Goal: Information Seeking & Learning: Learn about a topic

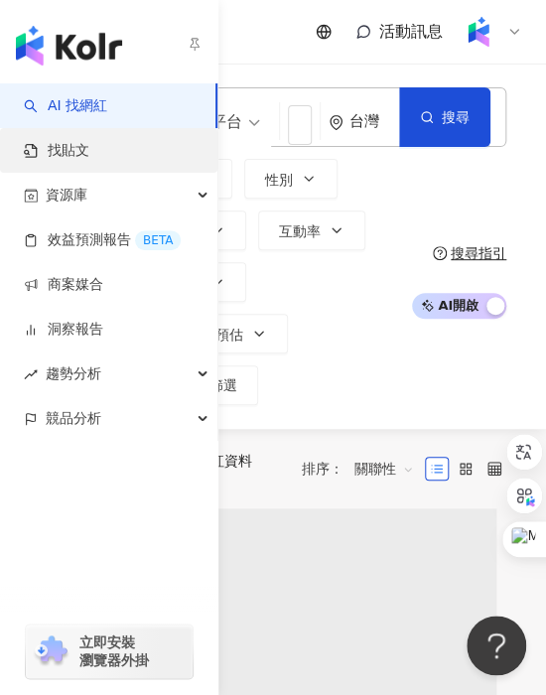
click at [45, 146] on link "找貼文" at bounding box center [56, 151] width 65 height 20
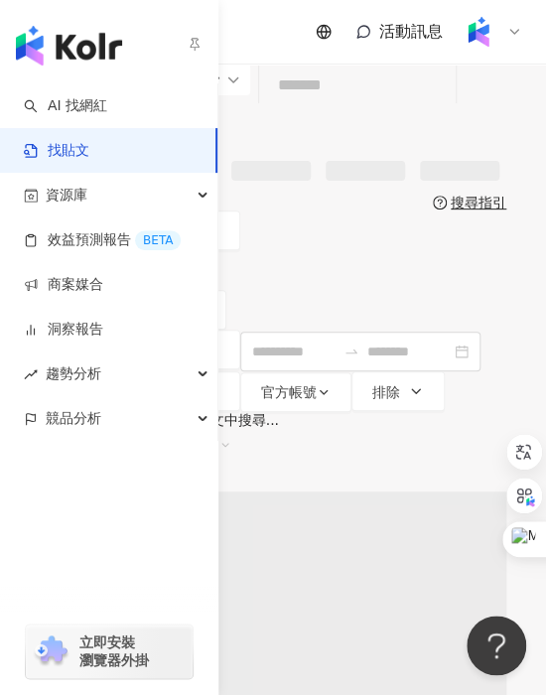
click at [66, 159] on link "找貼文" at bounding box center [56, 151] width 65 height 20
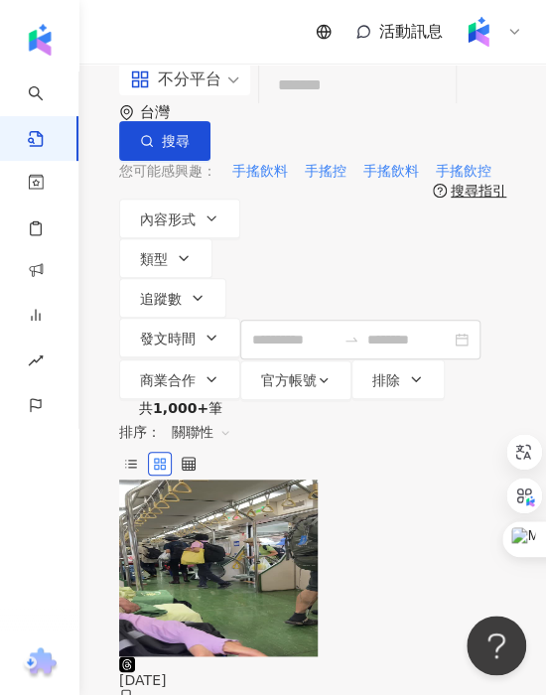
click at [290, 107] on input "search" at bounding box center [357, 85] width 181 height 43
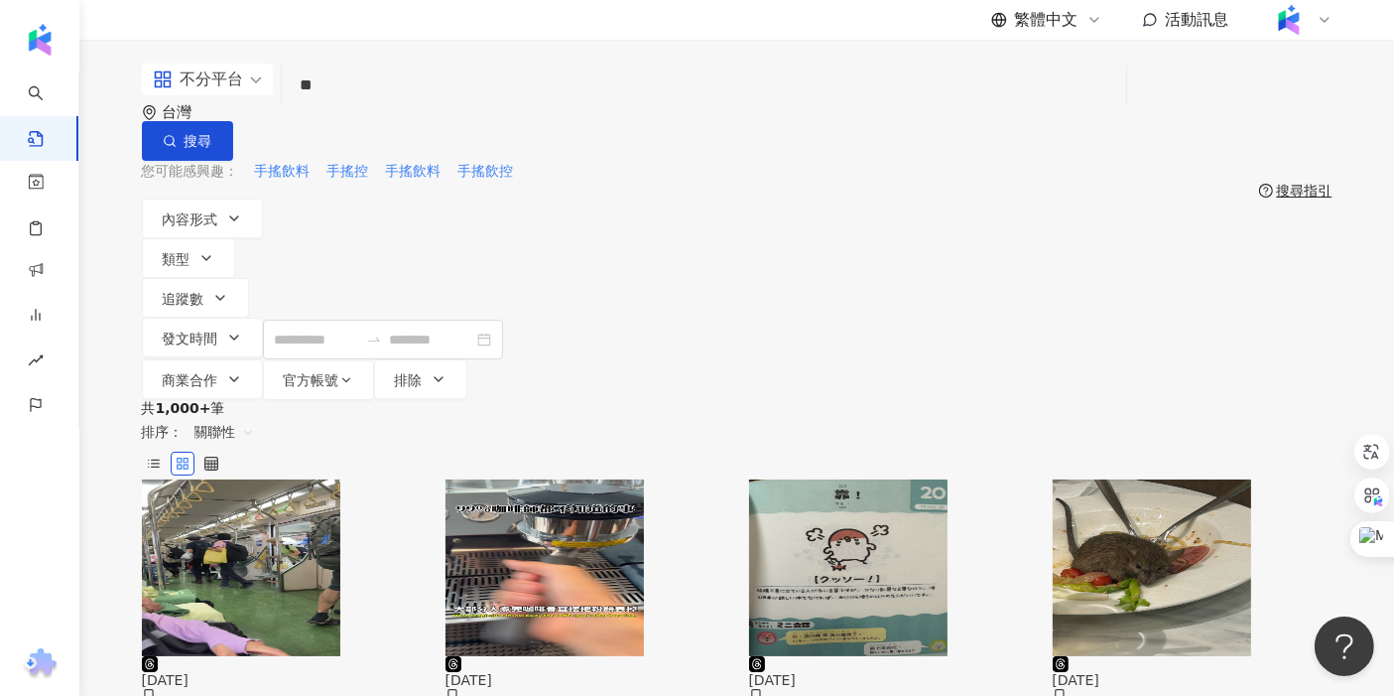
type input "*"
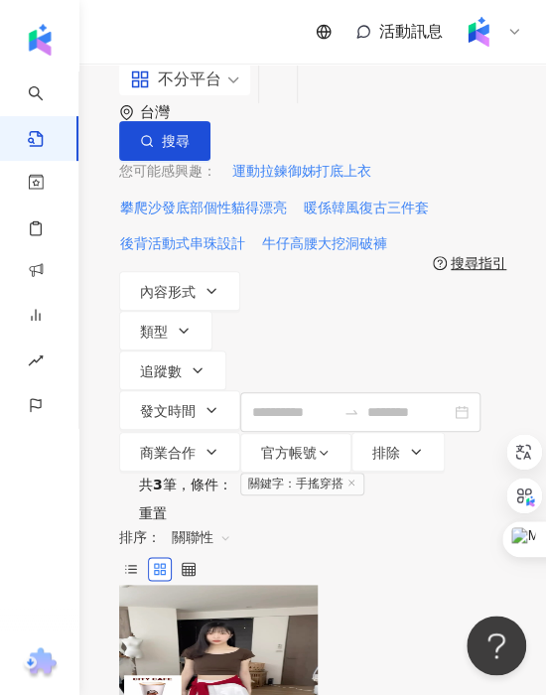
click at [289, 107] on input "****" at bounding box center [278, 85] width 22 height 43
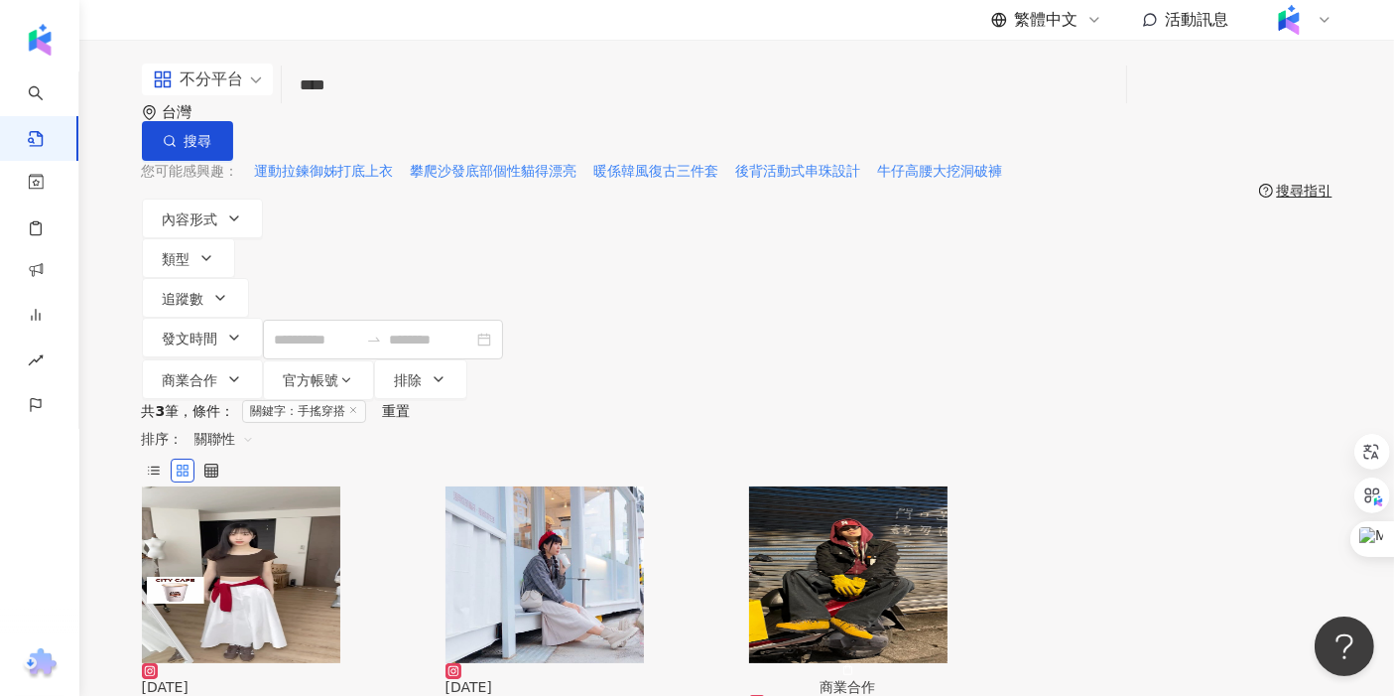
click at [339, 107] on input "****" at bounding box center [704, 85] width 829 height 43
type input "*********"
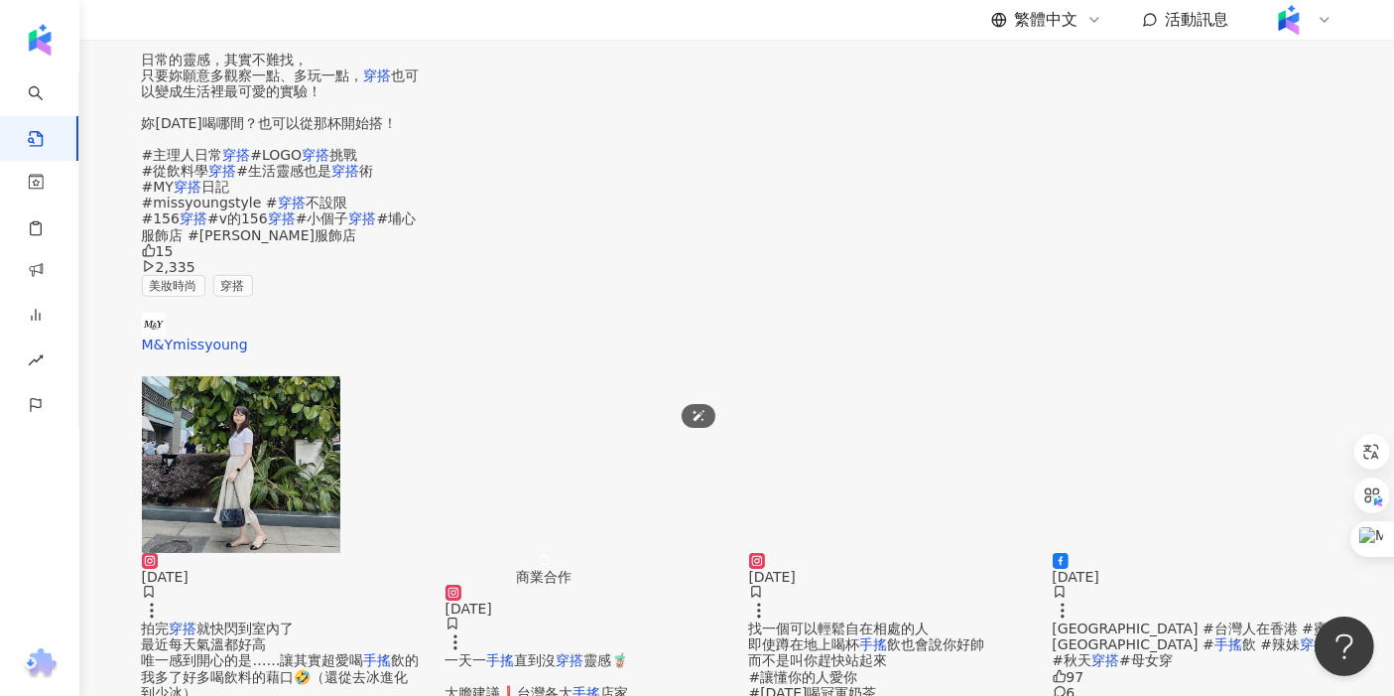
scroll to position [1209, 0]
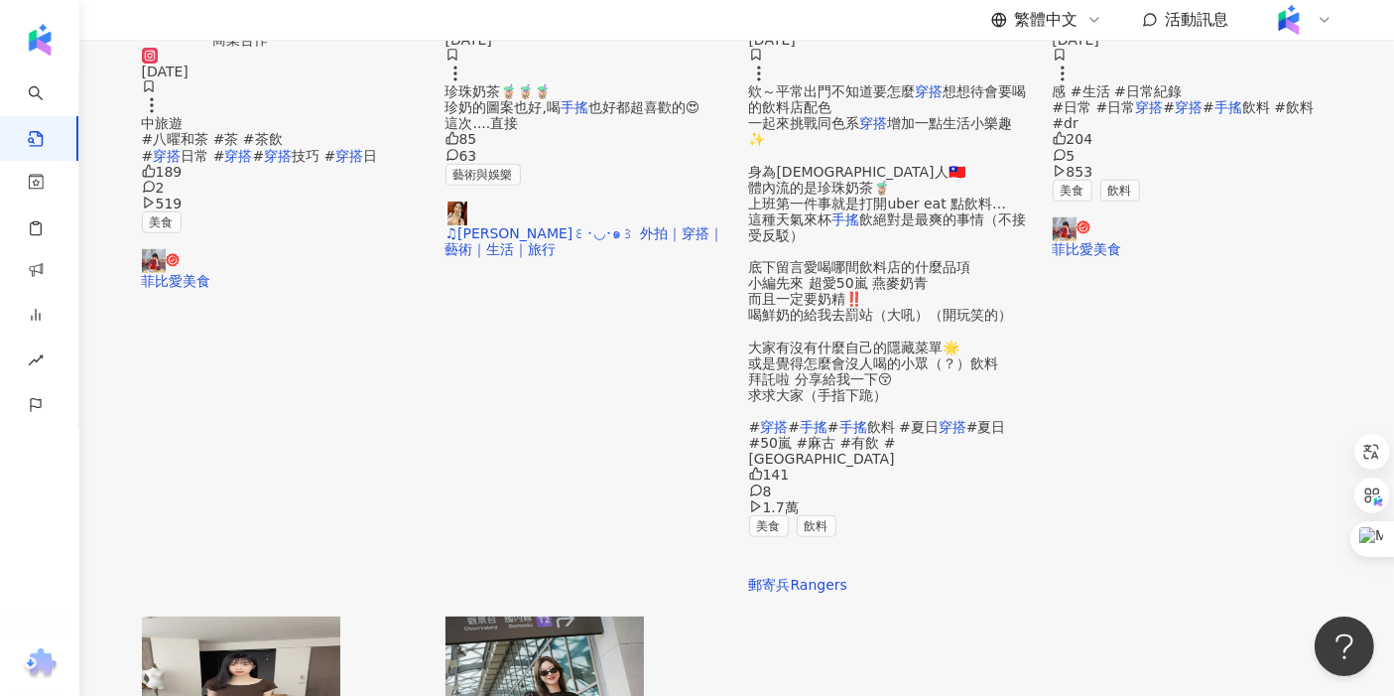
scroll to position [0, 0]
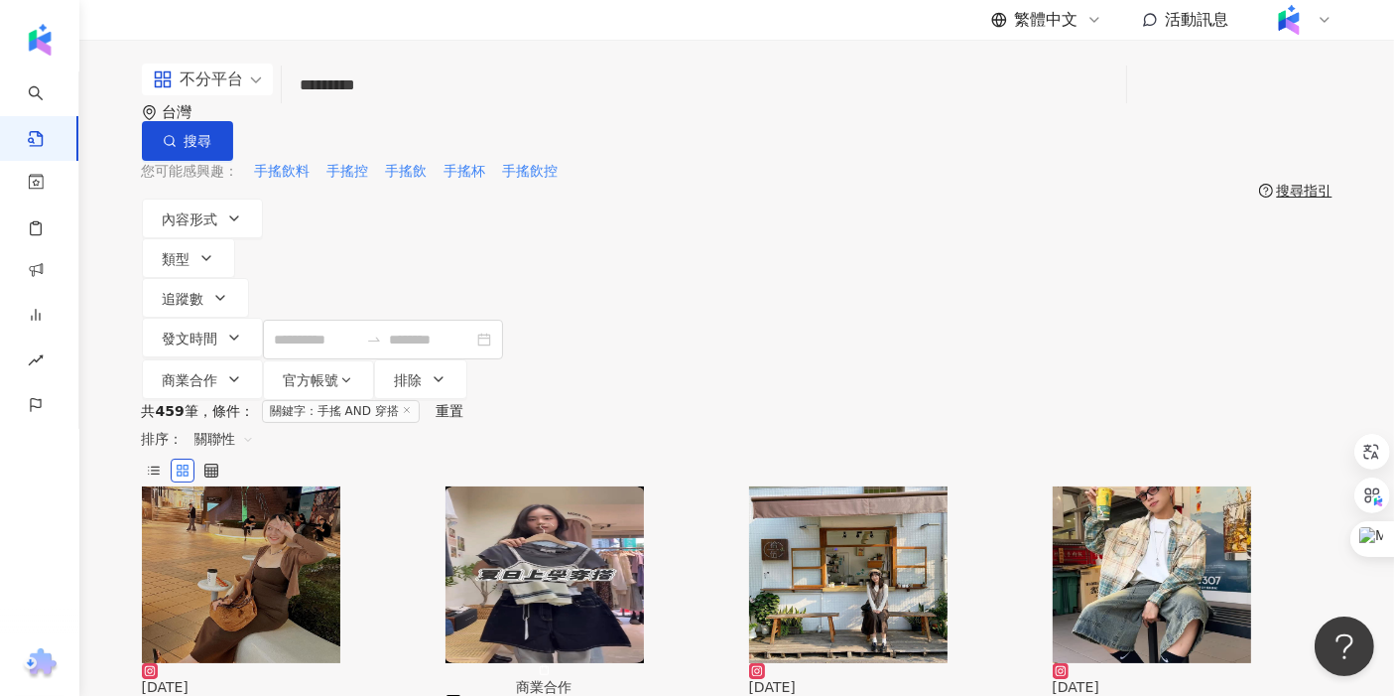
click at [254, 423] on span "關聯性" at bounding box center [224, 439] width 60 height 32
click at [545, 380] on div "互動數" at bounding box center [1214, 374] width 56 height 22
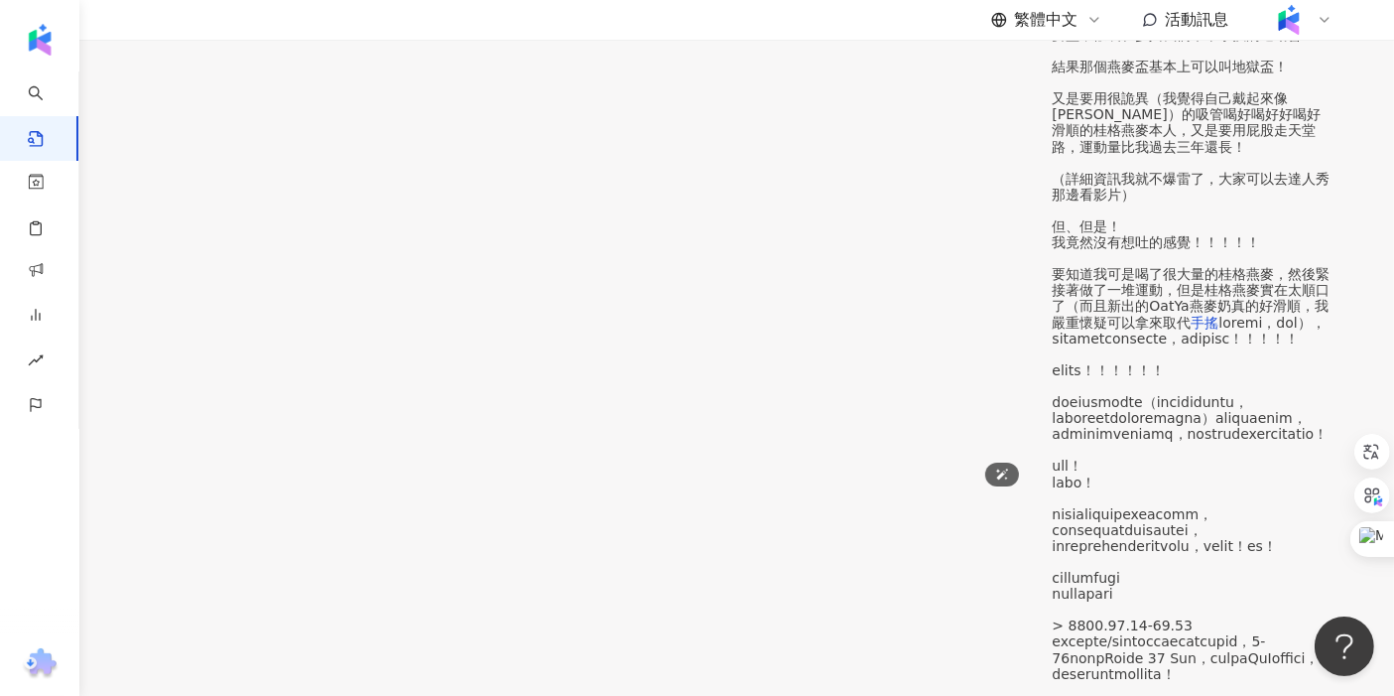
scroll to position [992, 0]
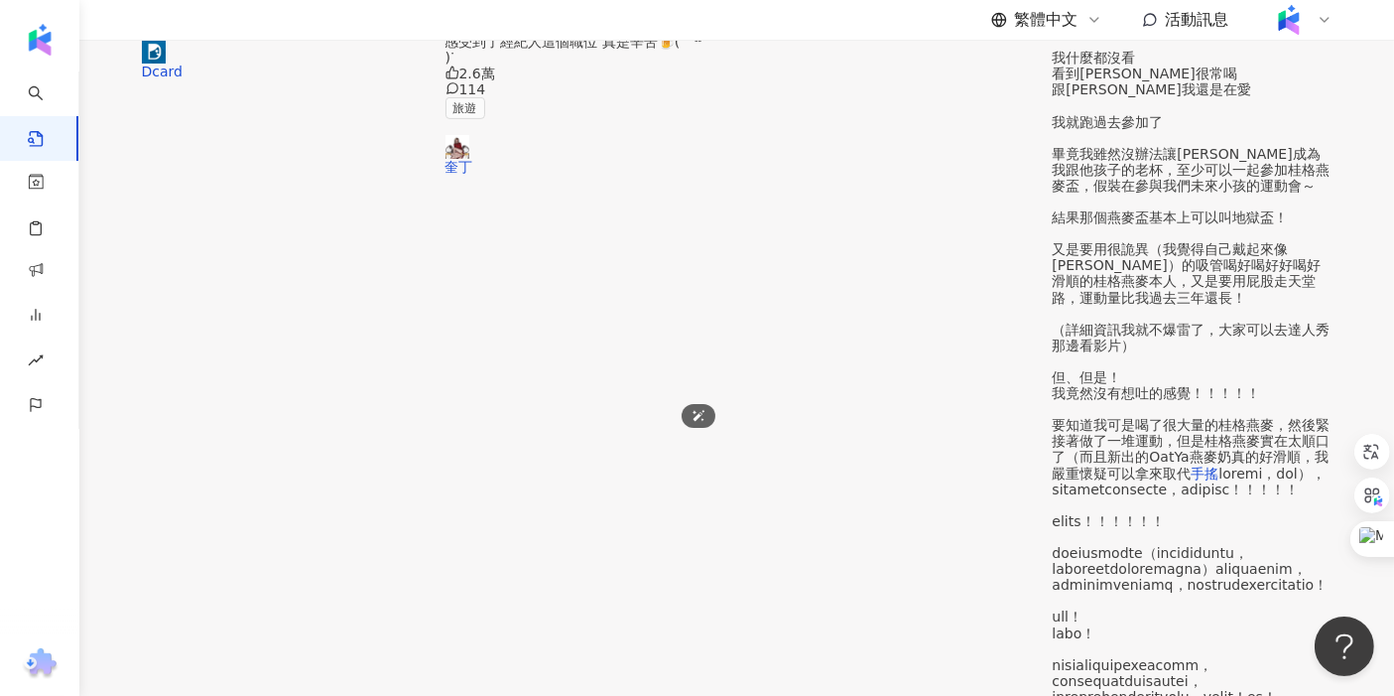
scroll to position [881, 0]
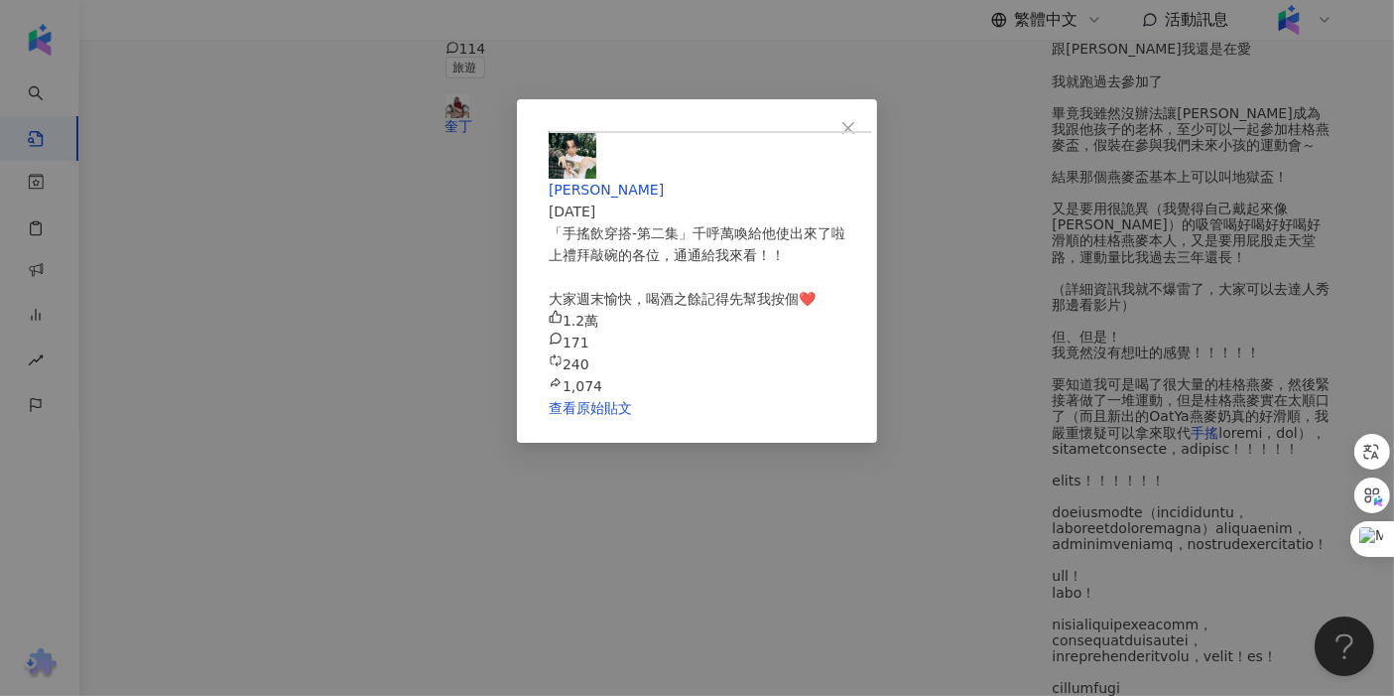
scroll to position [108, 0]
click at [137, 574] on div "[PERSON_NAME] [DATE] 「手搖飲穿搭-第二集」千呼萬喚給他使出來了啦 上禮拜敲碗的各位，通通給我來看！！ 大家週末愉快，喝酒之餘記得先幫我按…" at bounding box center [697, 348] width 1394 height 696
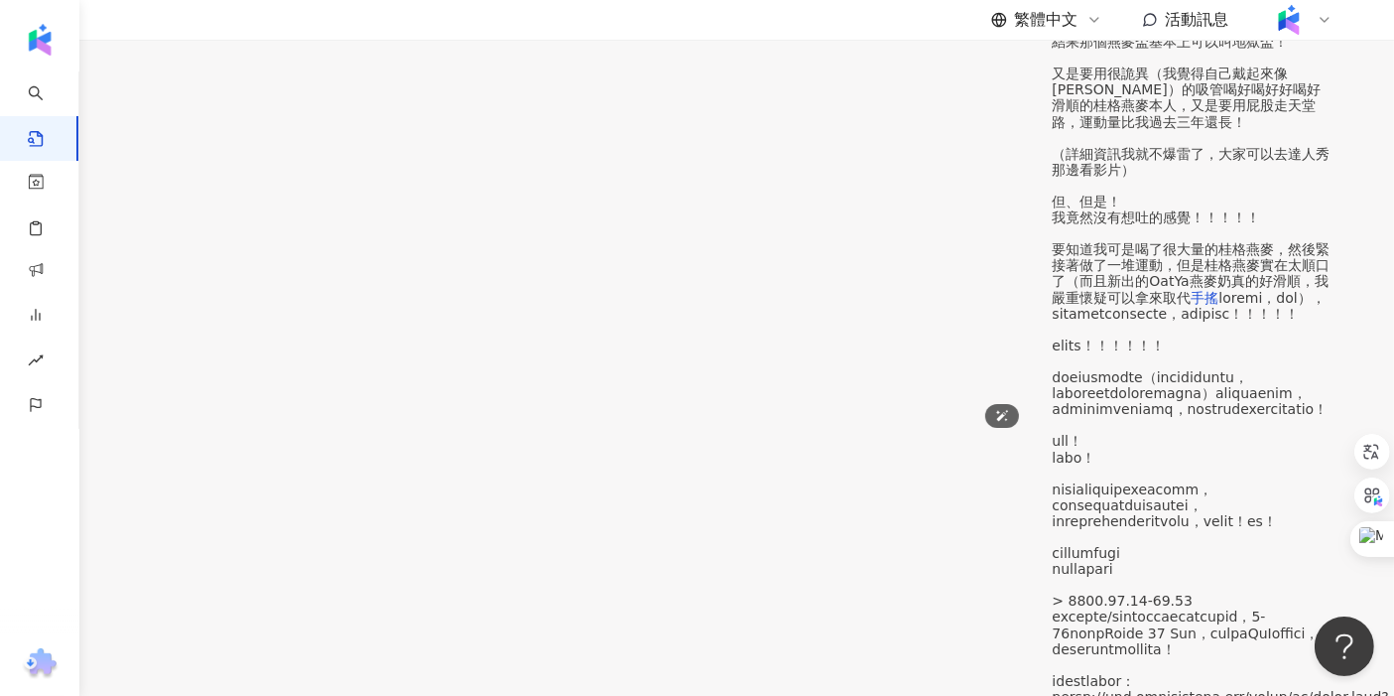
scroll to position [1209, 0]
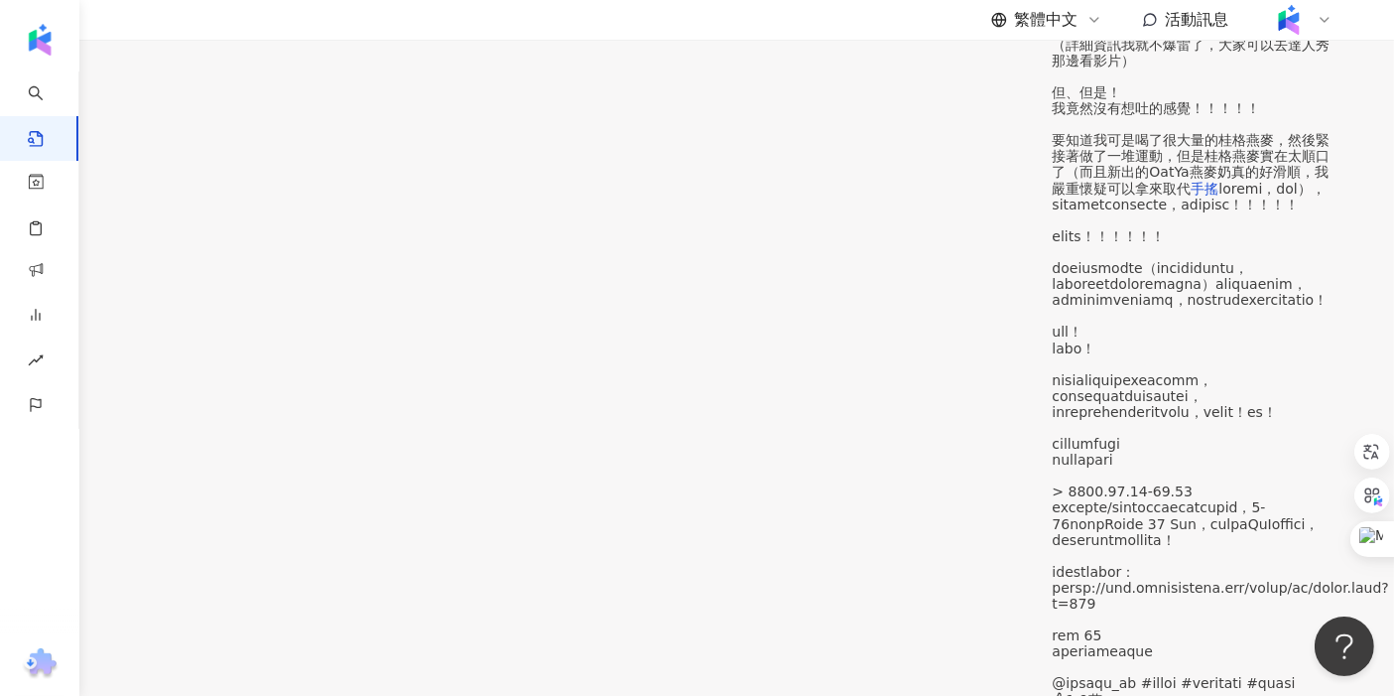
scroll to position [988, 0]
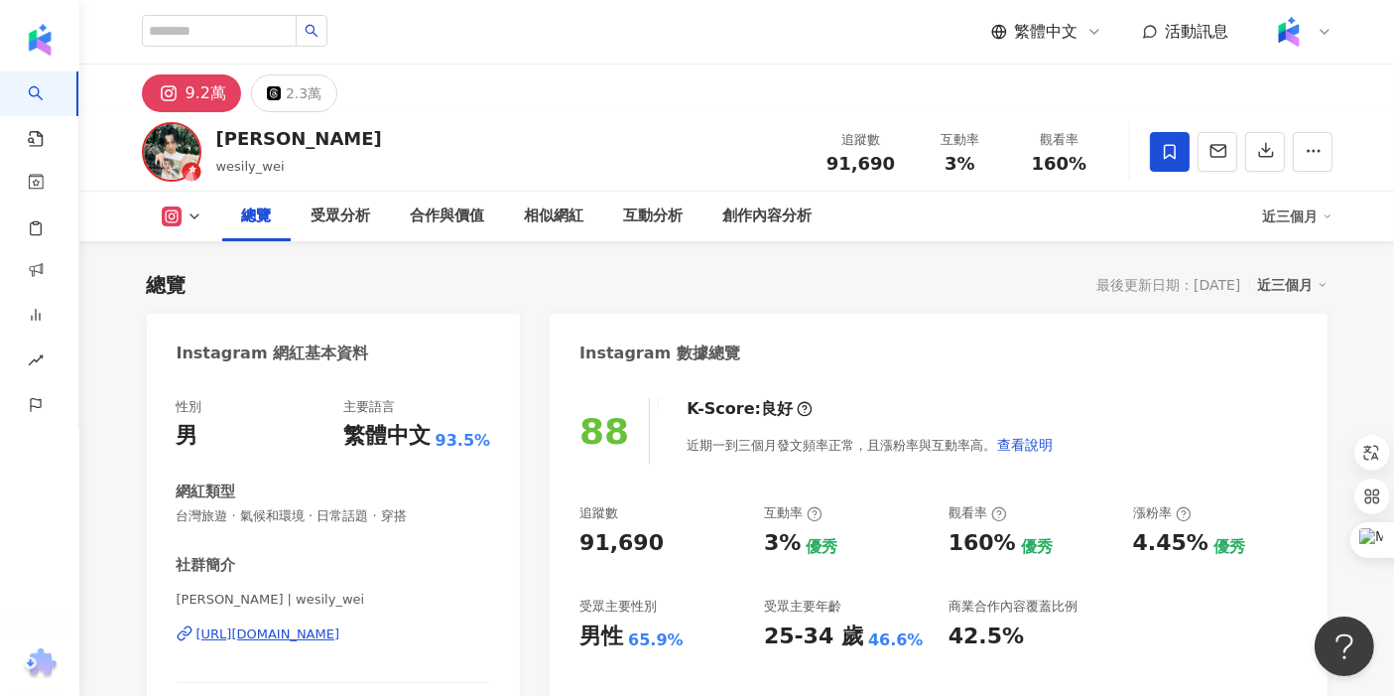
click at [332, 625] on div "https://www.instagram.com/wesily_wei/" at bounding box center [268, 634] width 144 height 18
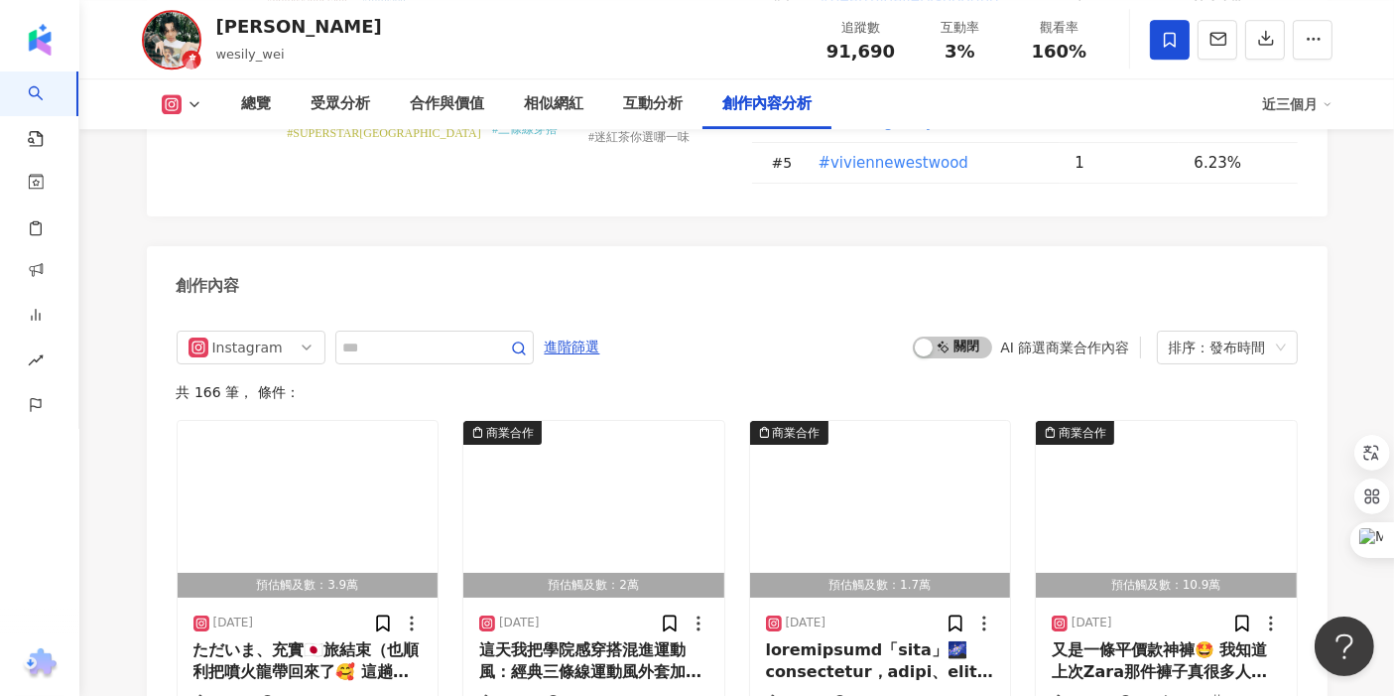
scroll to position [5956, 0]
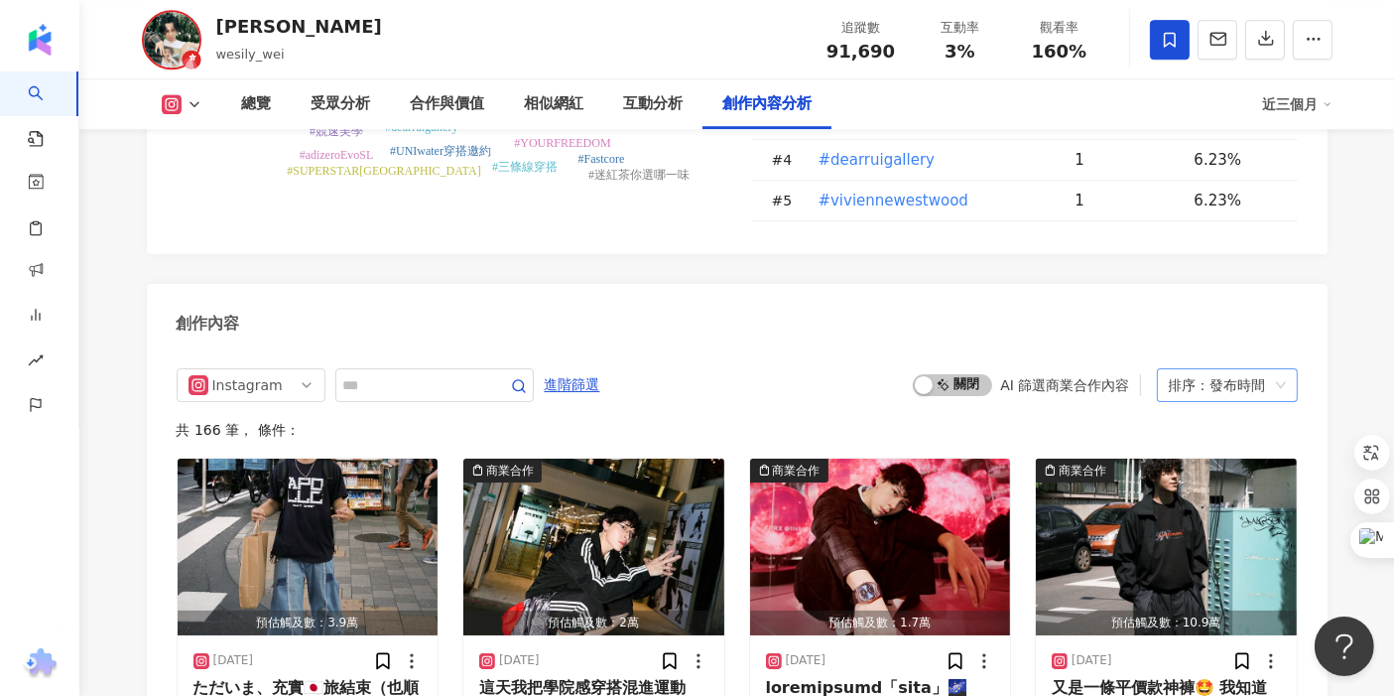
click at [1237, 369] on div "排序：發布時間" at bounding box center [1218, 385] width 99 height 32
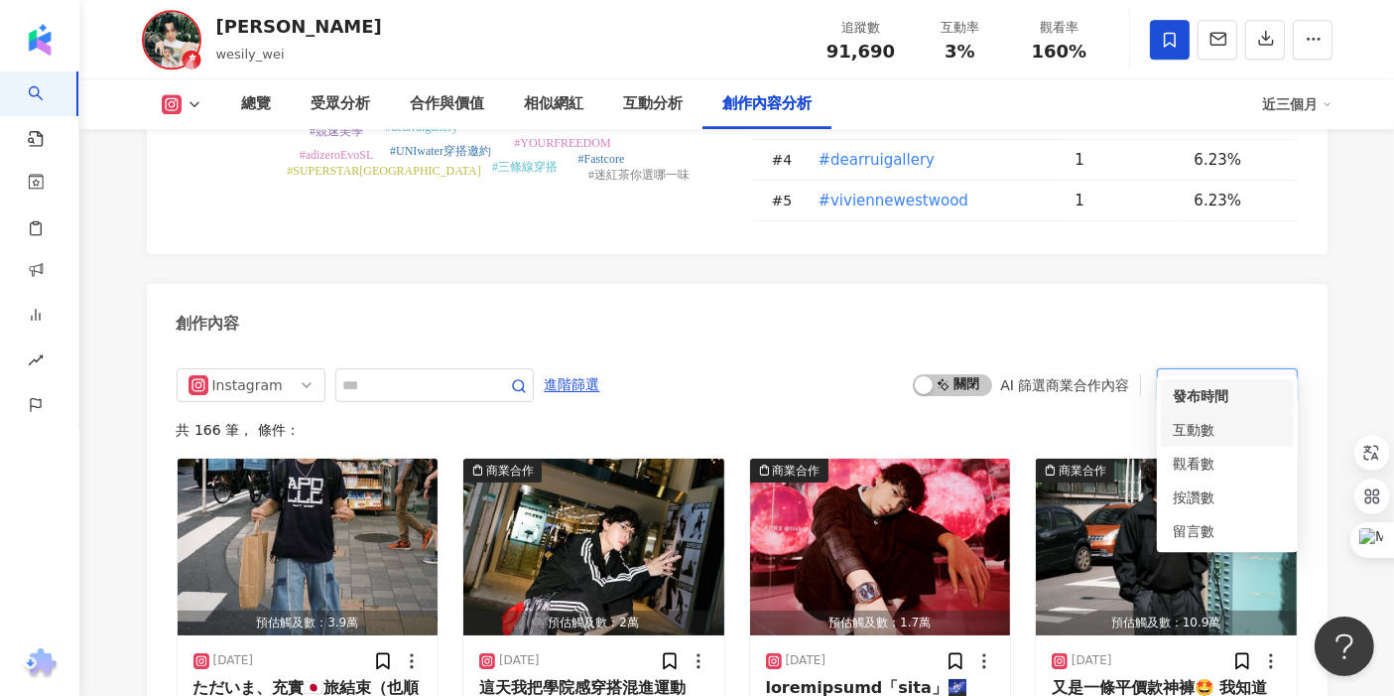
click at [1219, 427] on div "互動數" at bounding box center [1227, 430] width 109 height 22
